Goal: Task Accomplishment & Management: Manage account settings

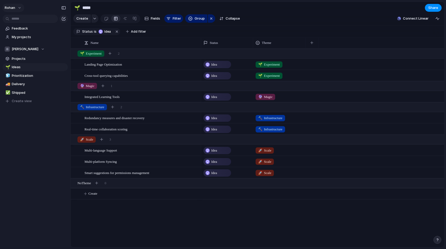
click at [19, 4] on button "rohan" at bounding box center [13, 8] width 22 height 8
click at [19, 4] on div "Settings Invite members Change theme Sign out" at bounding box center [223, 124] width 446 height 249
click at [20, 9] on button "rohan" at bounding box center [13, 8] width 22 height 8
click at [47, 175] on div "Settings Invite members Change theme Sign out" at bounding box center [223, 124] width 446 height 249
click at [26, 48] on div "Rohan" at bounding box center [25, 48] width 40 height 5
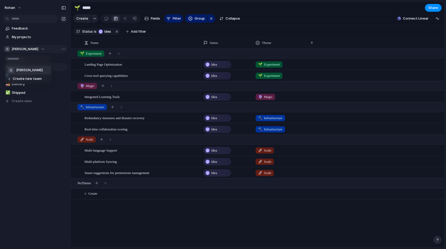
click at [26, 48] on div "Rohan Create new team" at bounding box center [223, 124] width 446 height 249
click at [26, 48] on div "Rohan" at bounding box center [25, 48] width 40 height 5
click at [26, 48] on div "Rohan Create new team" at bounding box center [223, 124] width 446 height 249
click at [11, 10] on span "rohan" at bounding box center [10, 7] width 10 height 5
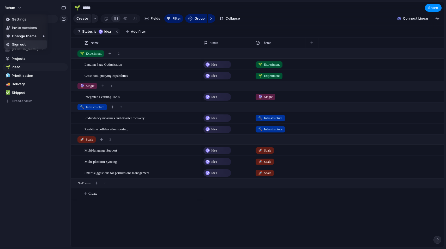
click at [32, 44] on li "Sign out" at bounding box center [25, 44] width 43 height 8
